Goal: Task Accomplishment & Management: Manage account settings

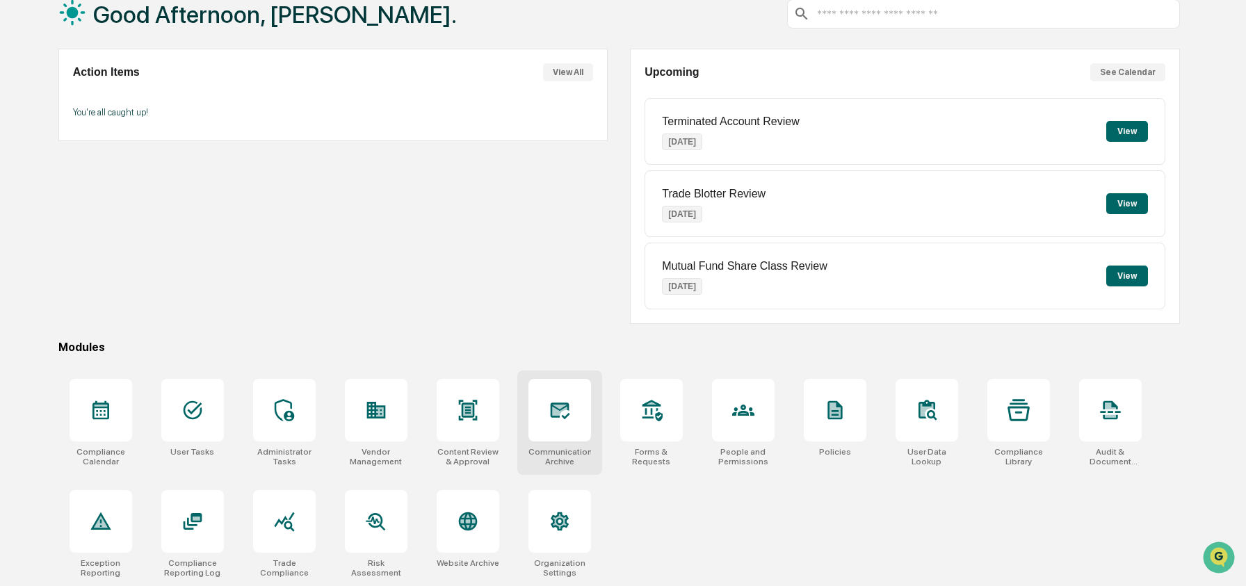
click at [544, 423] on div at bounding box center [560, 410] width 63 height 63
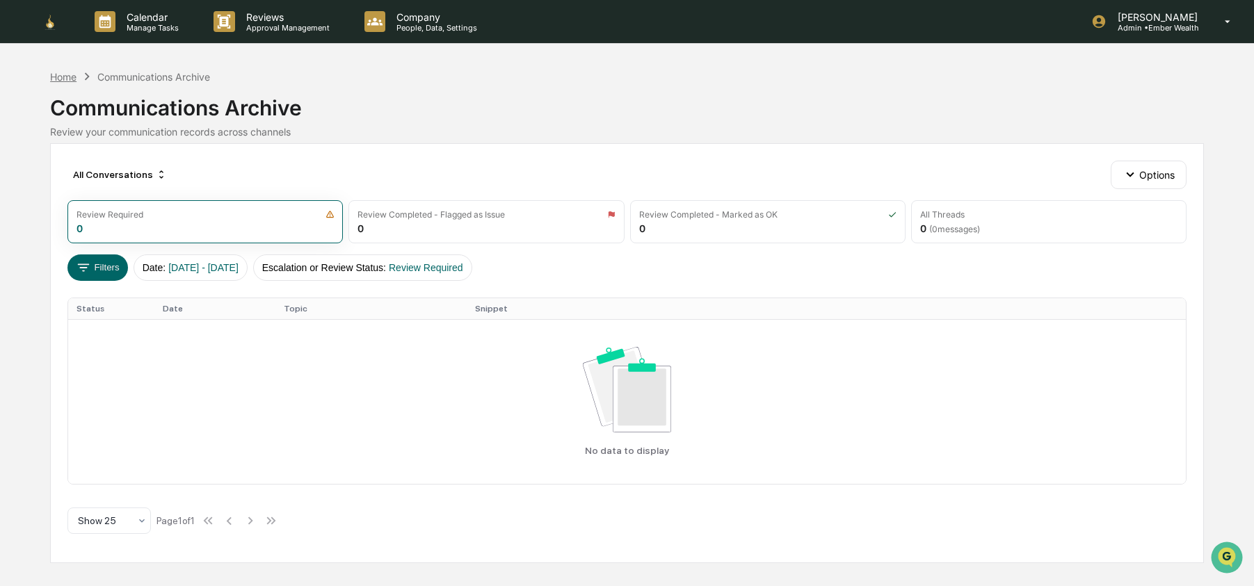
click at [54, 74] on div "Home" at bounding box center [63, 77] width 26 height 12
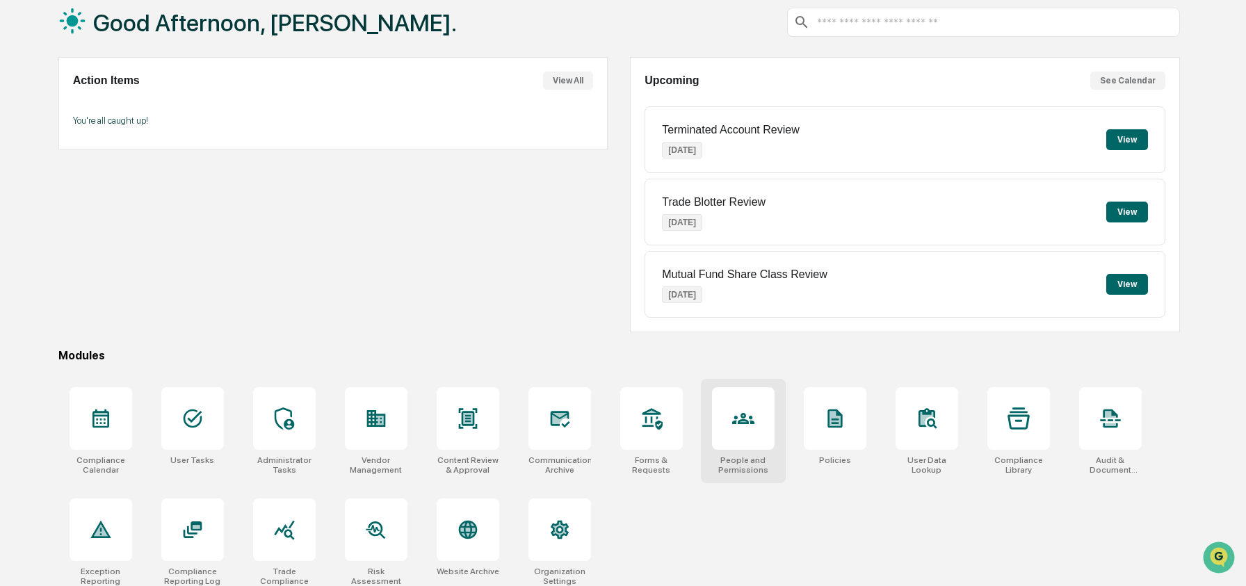
scroll to position [90, 0]
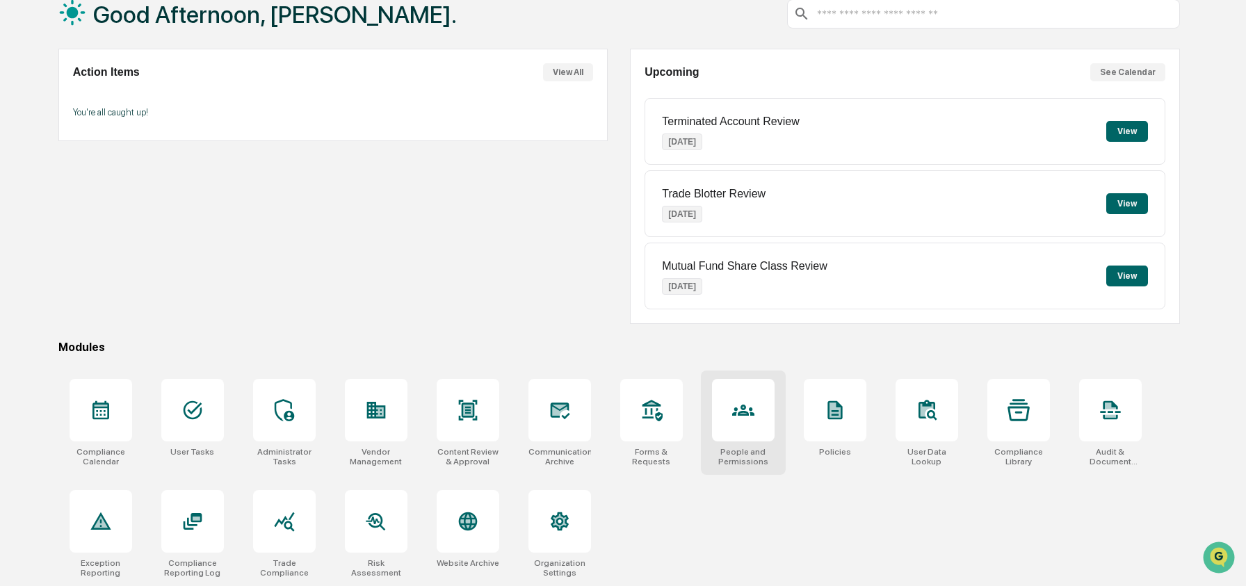
click at [762, 412] on div at bounding box center [743, 410] width 63 height 63
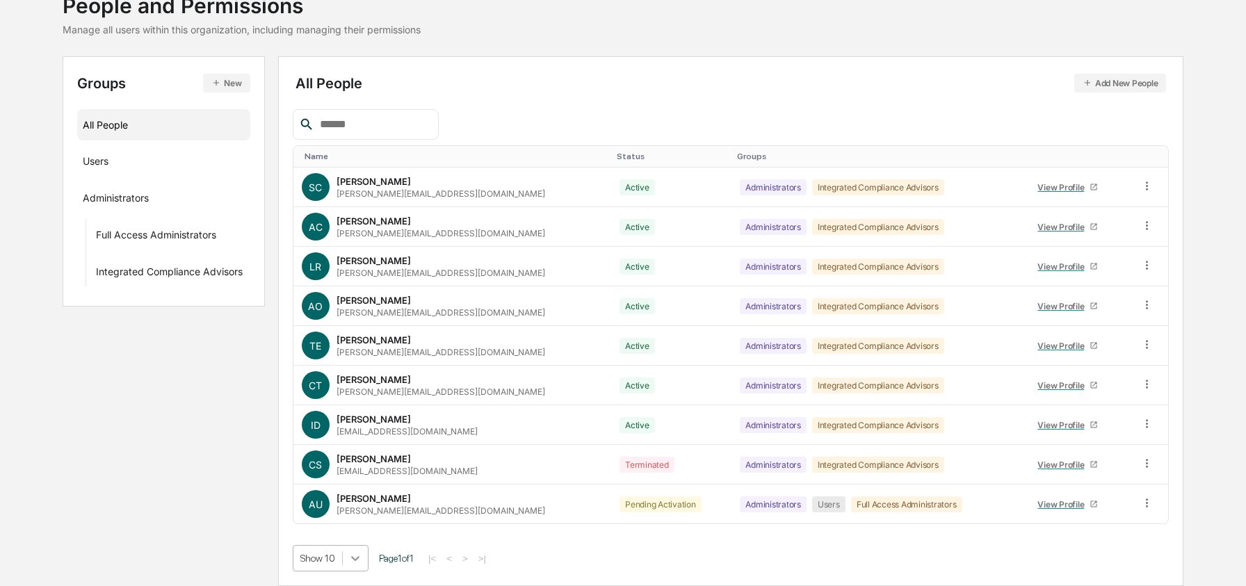
click at [356, 559] on body "Calendar Manage Tasks Reviews Approval Management Company People, Data, Setting…" at bounding box center [623, 243] width 1246 height 686
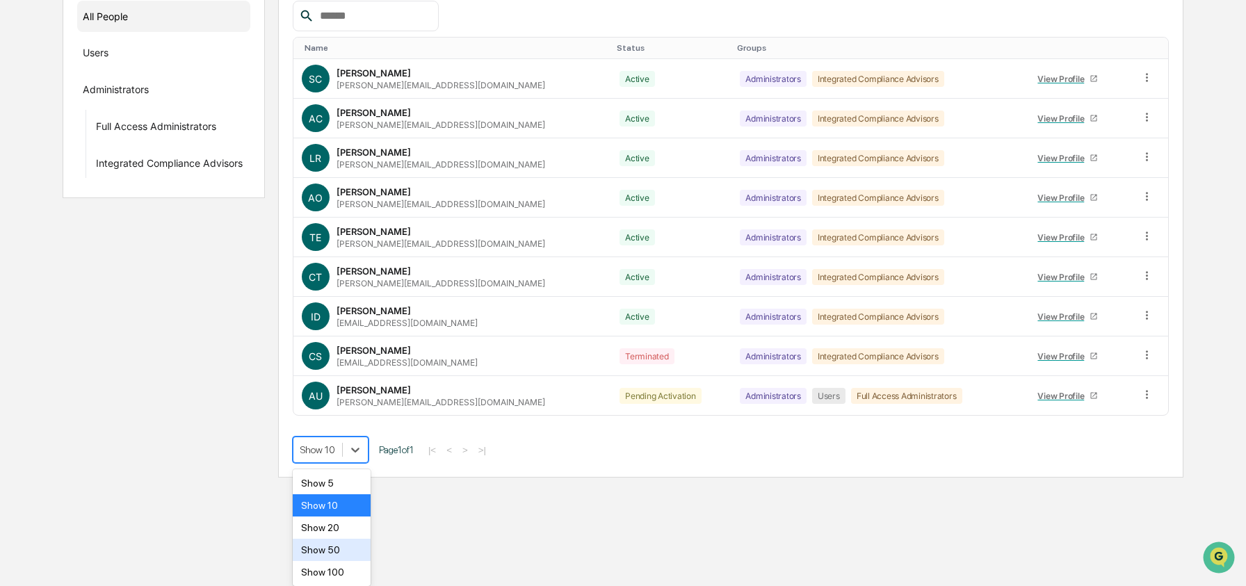
click at [355, 549] on div "Show 50" at bounding box center [332, 550] width 79 height 22
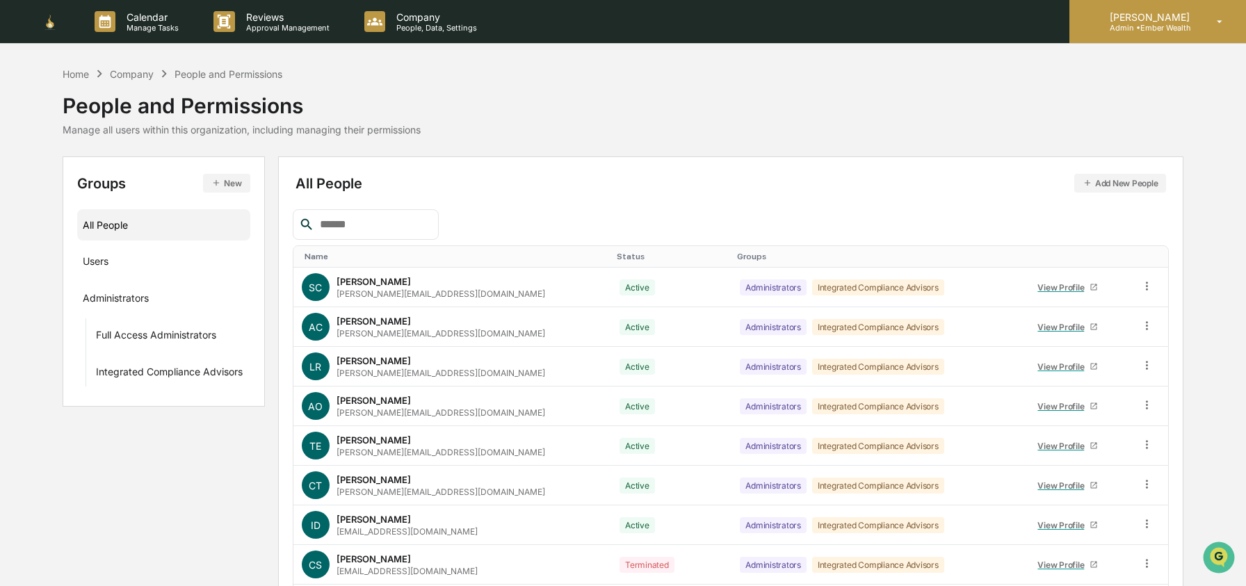
click at [1180, 28] on p "Admin • Ember Wealth" at bounding box center [1148, 28] width 98 height 10
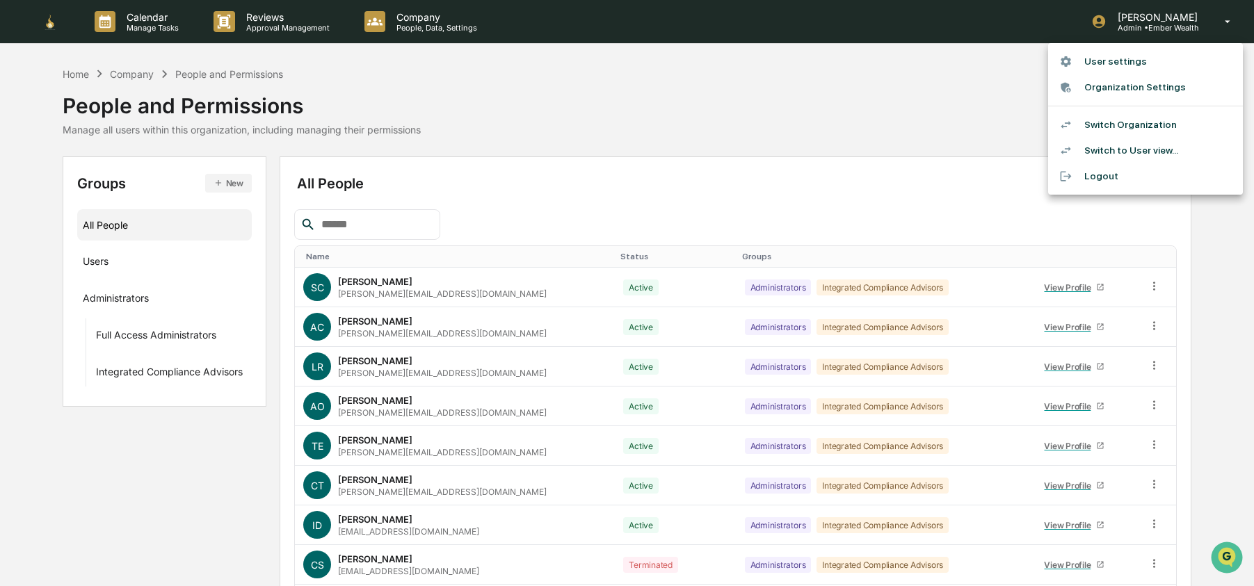
click at [1110, 124] on li "Switch Organization" at bounding box center [1145, 125] width 195 height 26
